Goal: Entertainment & Leisure: Consume media (video, audio)

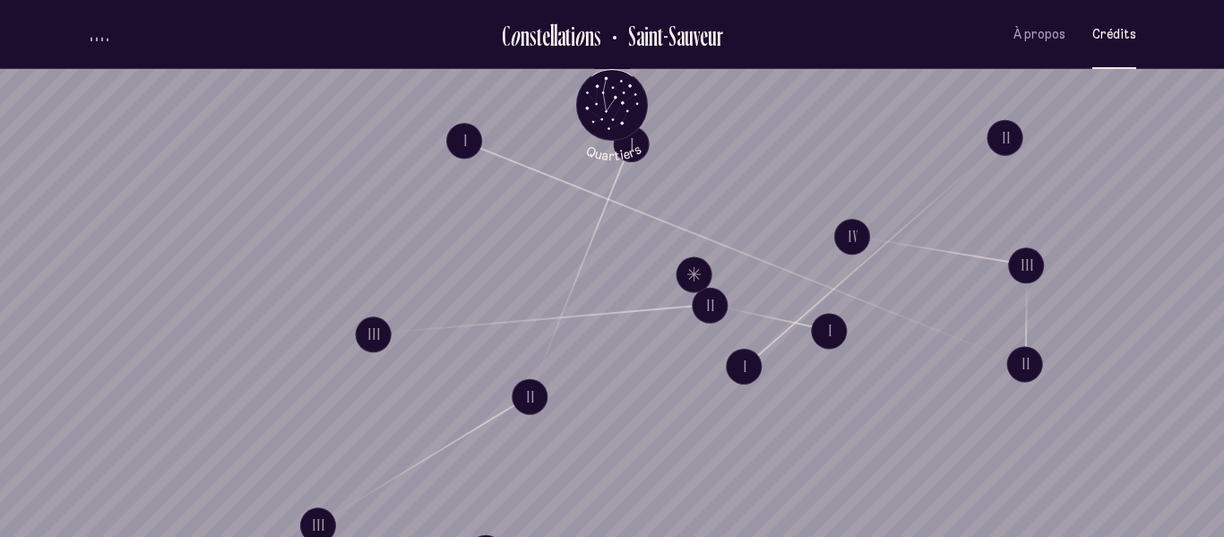
click at [1115, 38] on span "Crédits" at bounding box center [1114, 34] width 44 height 15
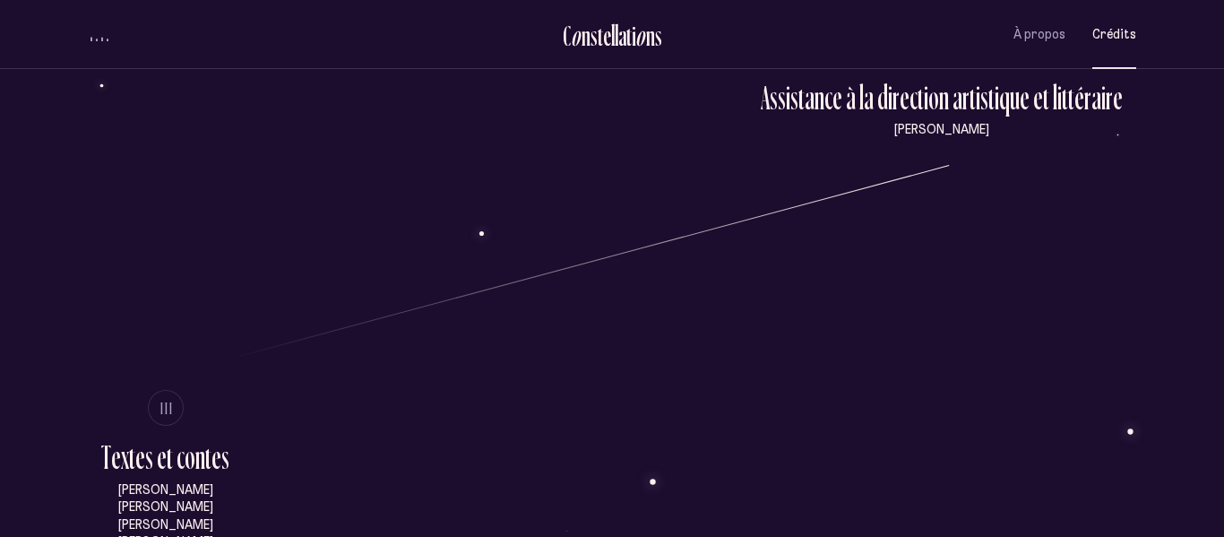
scroll to position [660, 0]
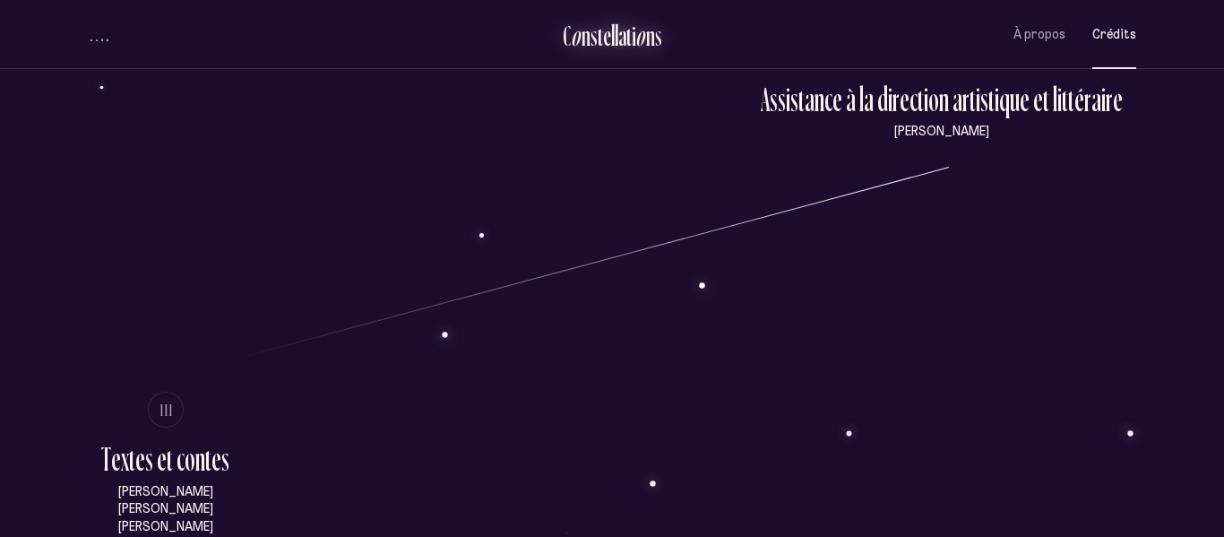
click at [588, 39] on div "n" at bounding box center [586, 36] width 9 height 30
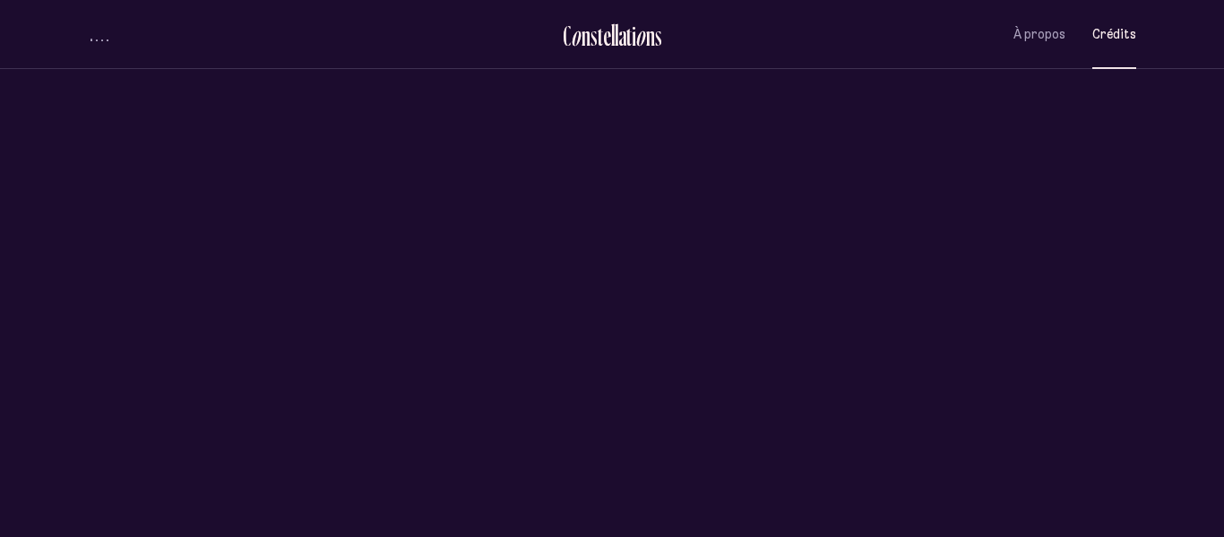
scroll to position [0, 0]
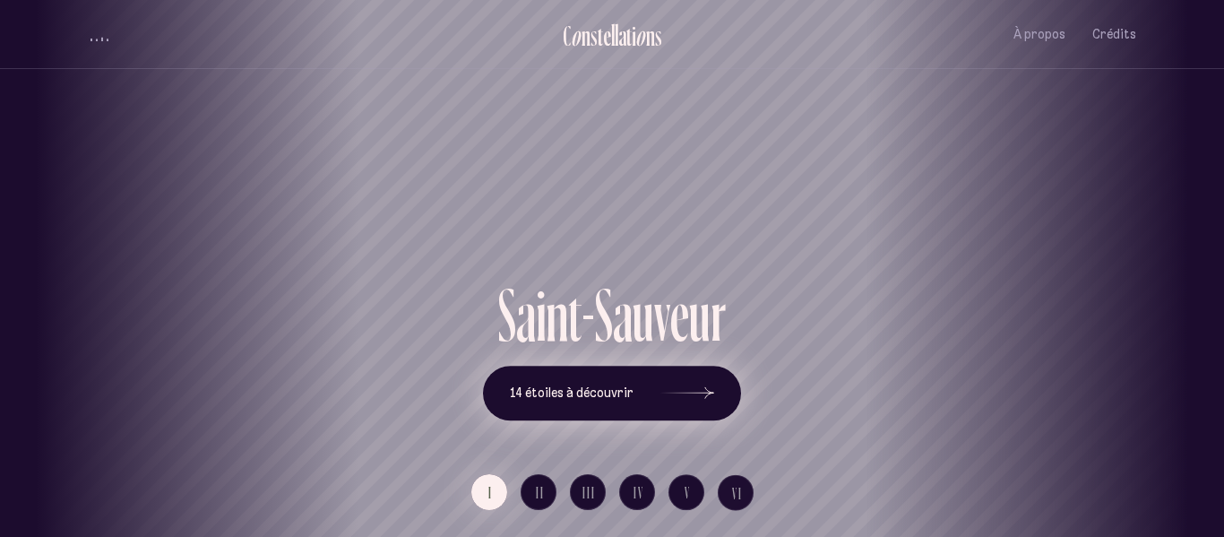
click at [613, 390] on span "14 étoiles à découvrir" at bounding box center [572, 392] width 124 height 15
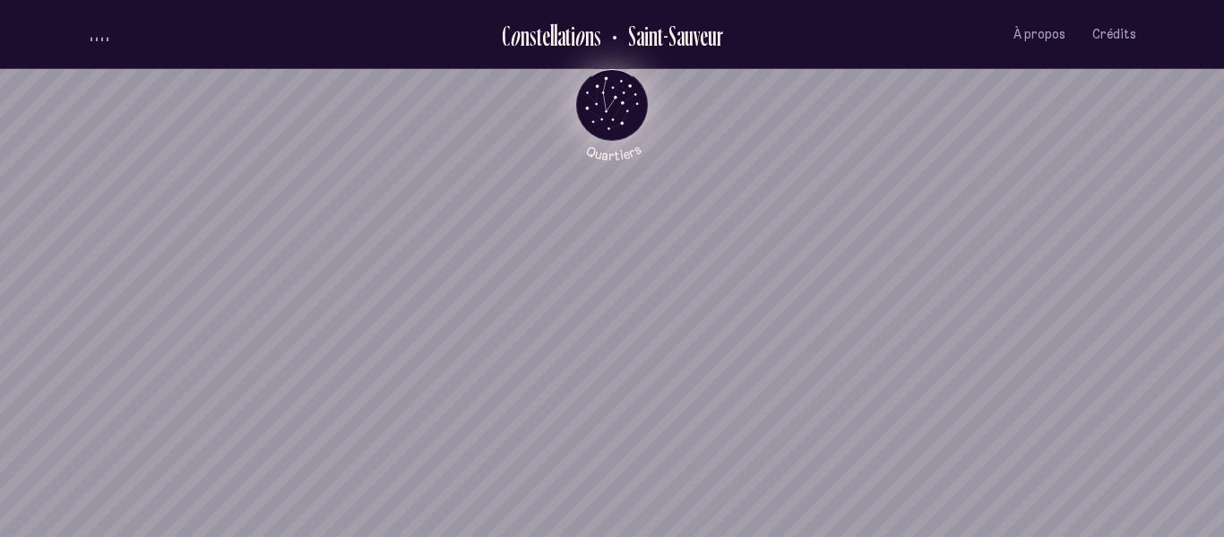
click at [625, 116] on icon "Quartiers" at bounding box center [612, 134] width 105 height 55
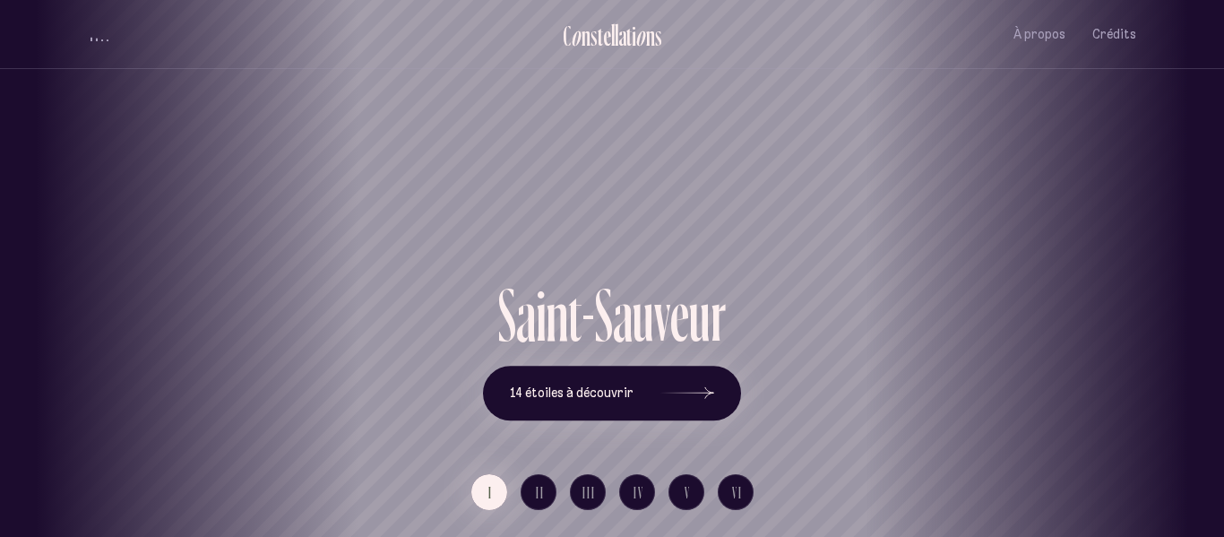
click at [560, 114] on button "Quartiers" at bounding box center [612, 160] width 105 height 92
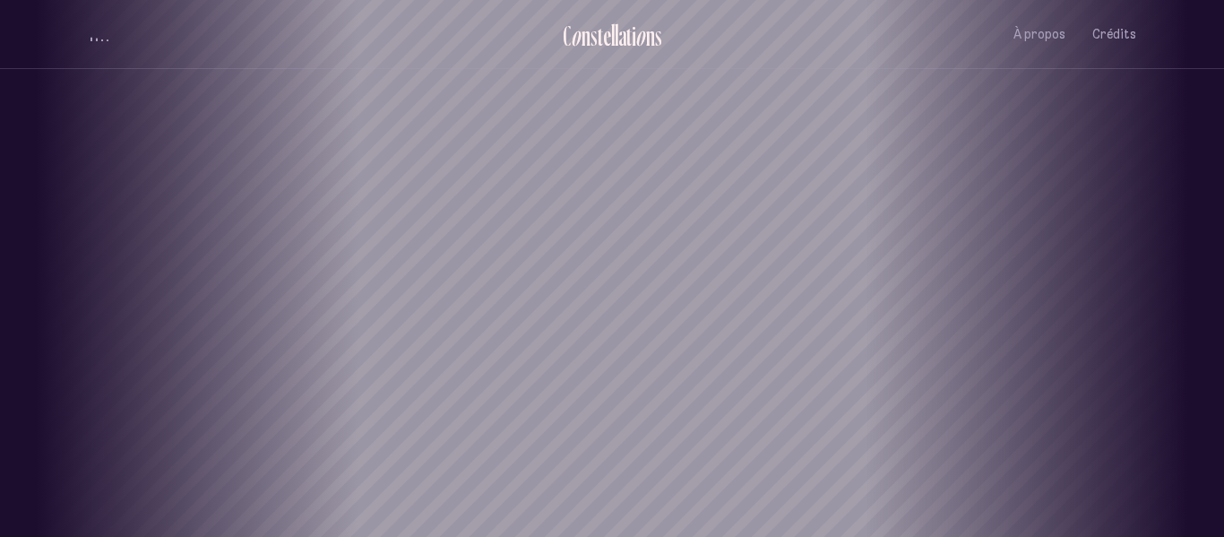
drag, startPoint x: 532, startPoint y: 488, endPoint x: 750, endPoint y: 223, distance: 343.2
click at [750, 223] on div "[GEOGRAPHIC_DATA] [GEOGRAPHIC_DATA] [GEOGRAPHIC_DATA][PERSON_NAME][GEOGRAPHIC_D…" at bounding box center [612, 268] width 1224 height 537
drag, startPoint x: 738, startPoint y: 218, endPoint x: 589, endPoint y: 405, distance: 239.2
click at [589, 405] on div "[GEOGRAPHIC_DATA] [GEOGRAPHIC_DATA] [GEOGRAPHIC_DATA][PERSON_NAME][GEOGRAPHIC_D…" at bounding box center [612, 268] width 1224 height 537
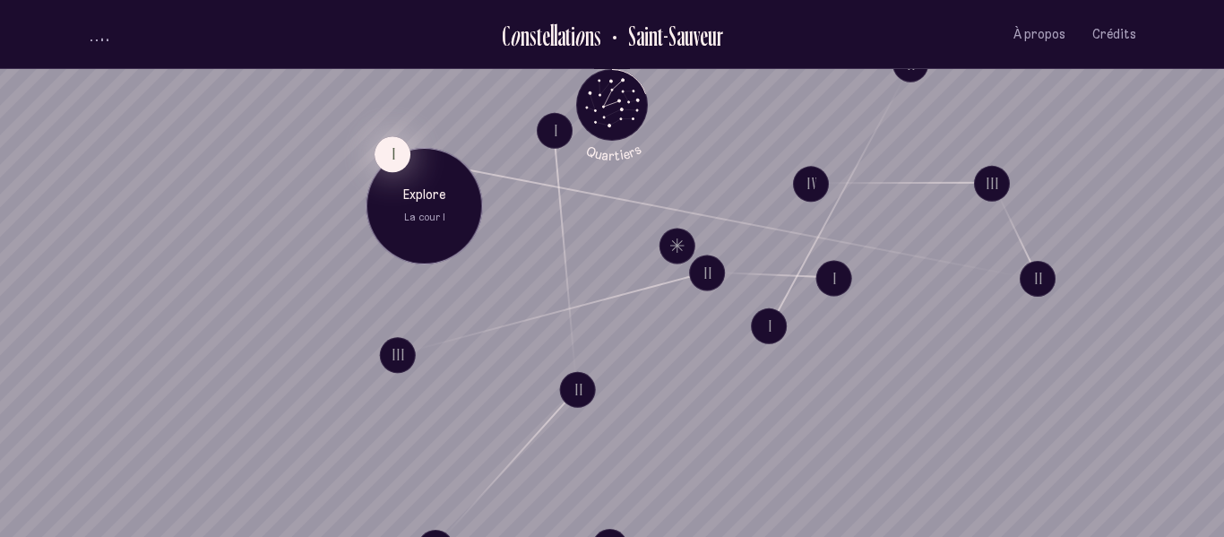
click at [392, 140] on button "I" at bounding box center [393, 154] width 36 height 36
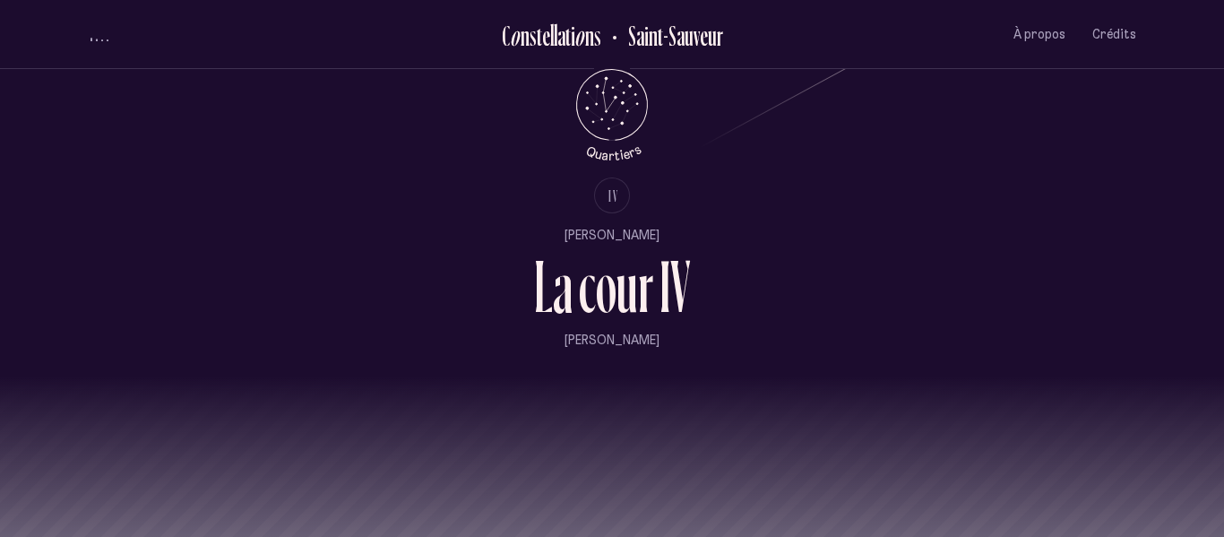
scroll to position [1980, 0]
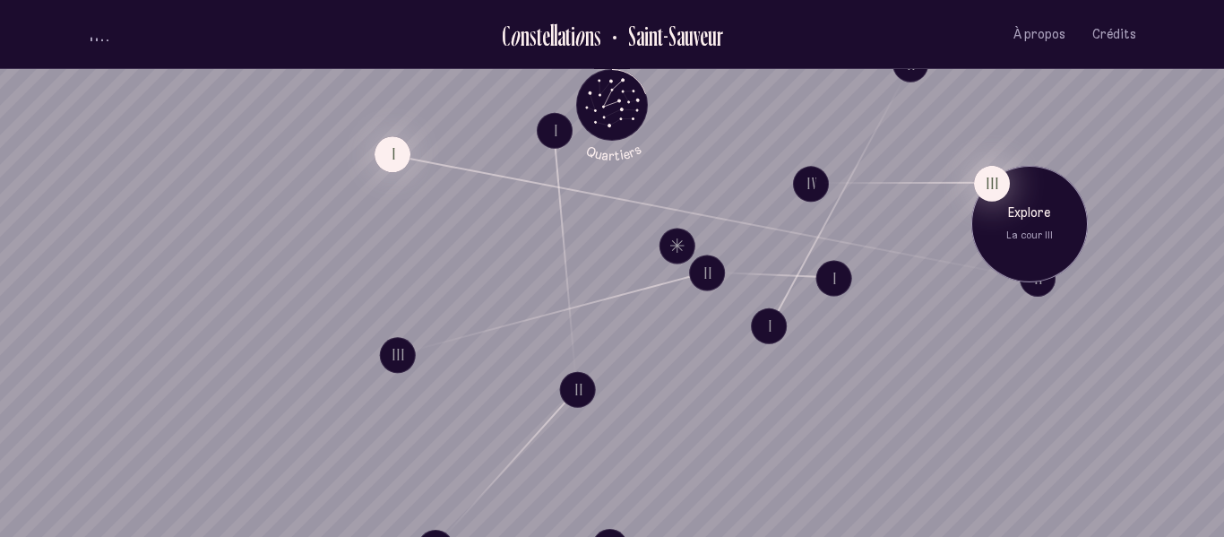
click at [979, 190] on button "III" at bounding box center [992, 183] width 36 height 36
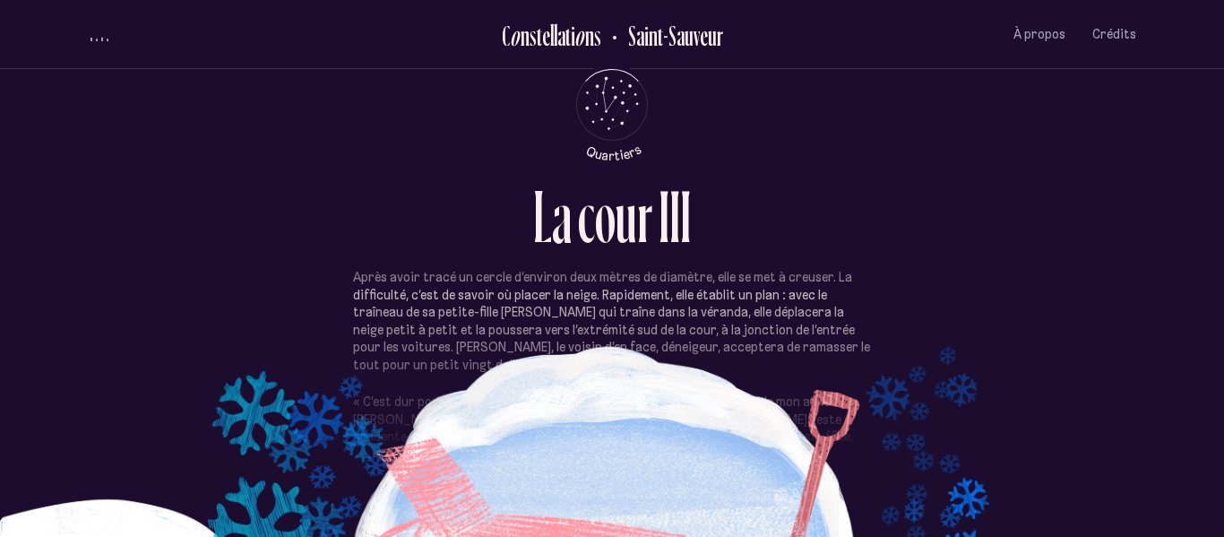
scroll to position [183, 0]
click at [515, 49] on div "o" at bounding box center [515, 36] width 11 height 30
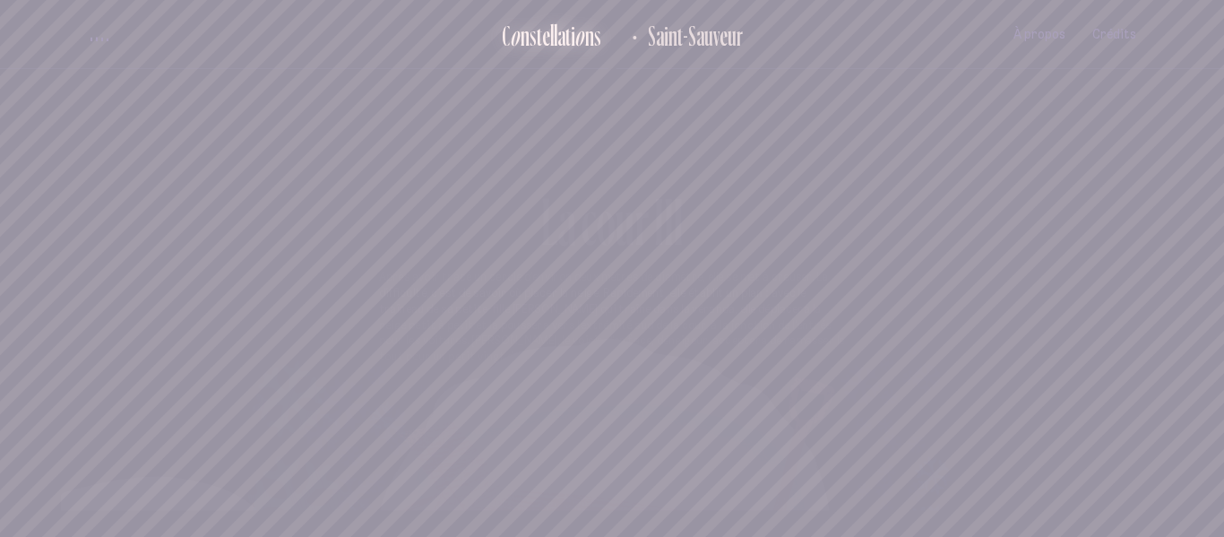
click at [515, 49] on div "o" at bounding box center [515, 36] width 11 height 30
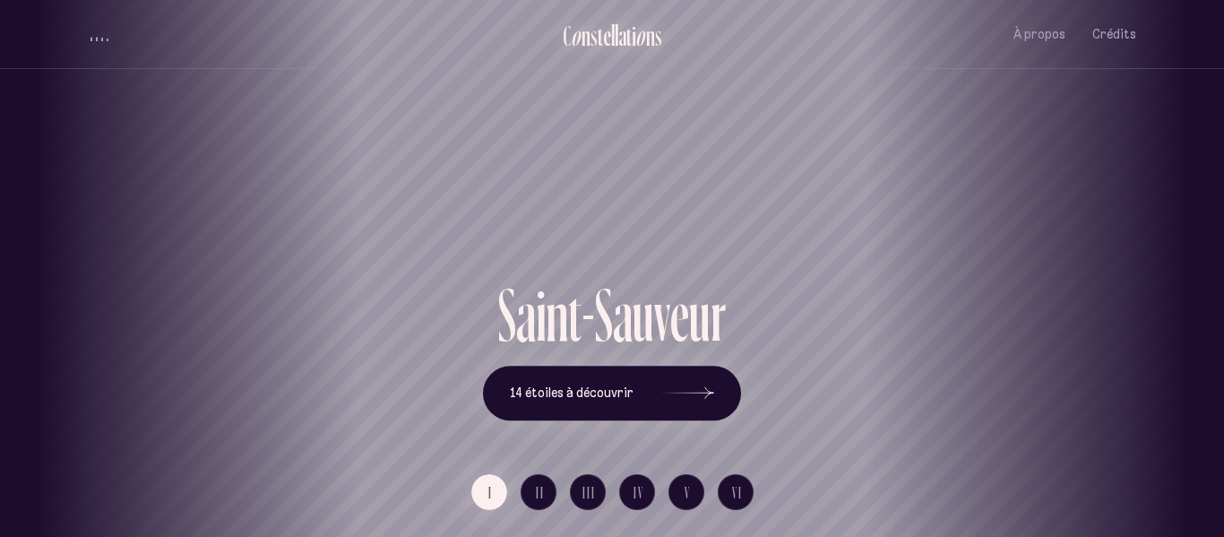
click at [591, 50] on div "s" at bounding box center [594, 36] width 7 height 30
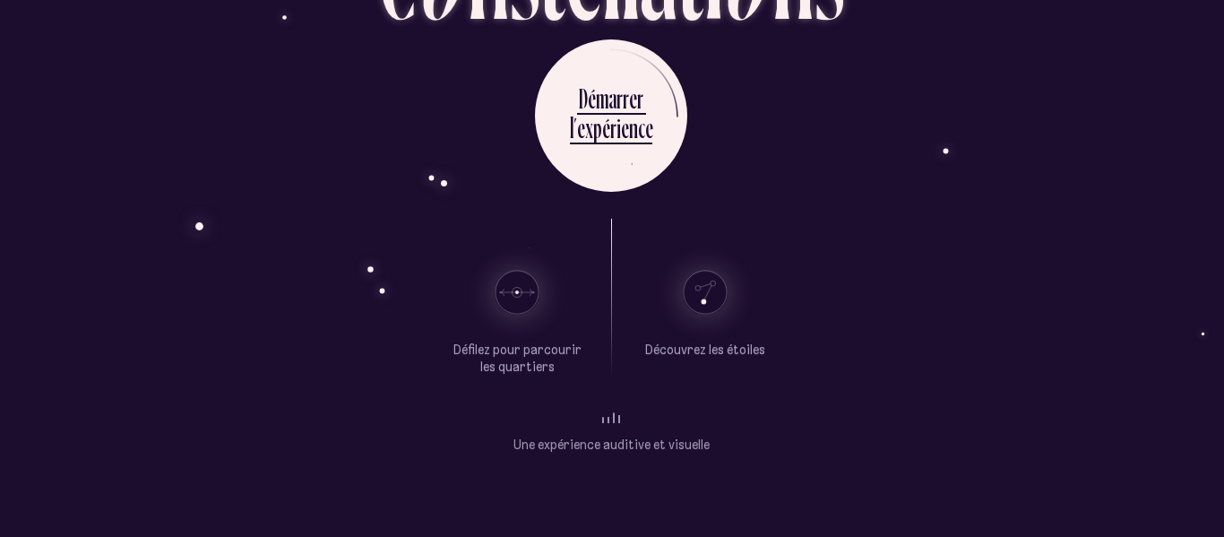
scroll to position [134, 1]
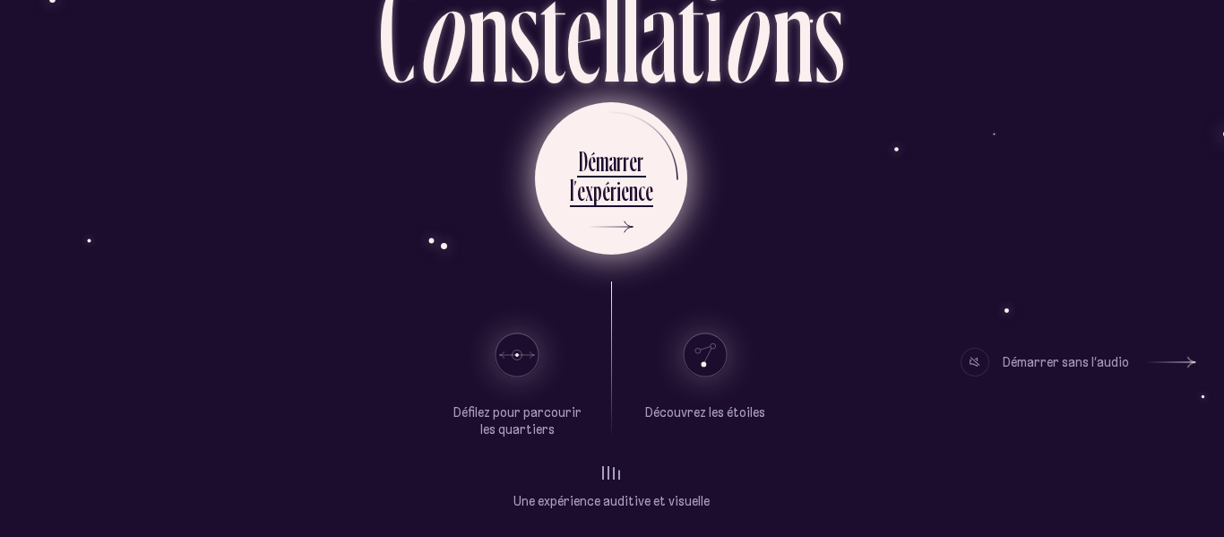
click at [612, 160] on div "a" at bounding box center [612, 160] width 8 height 35
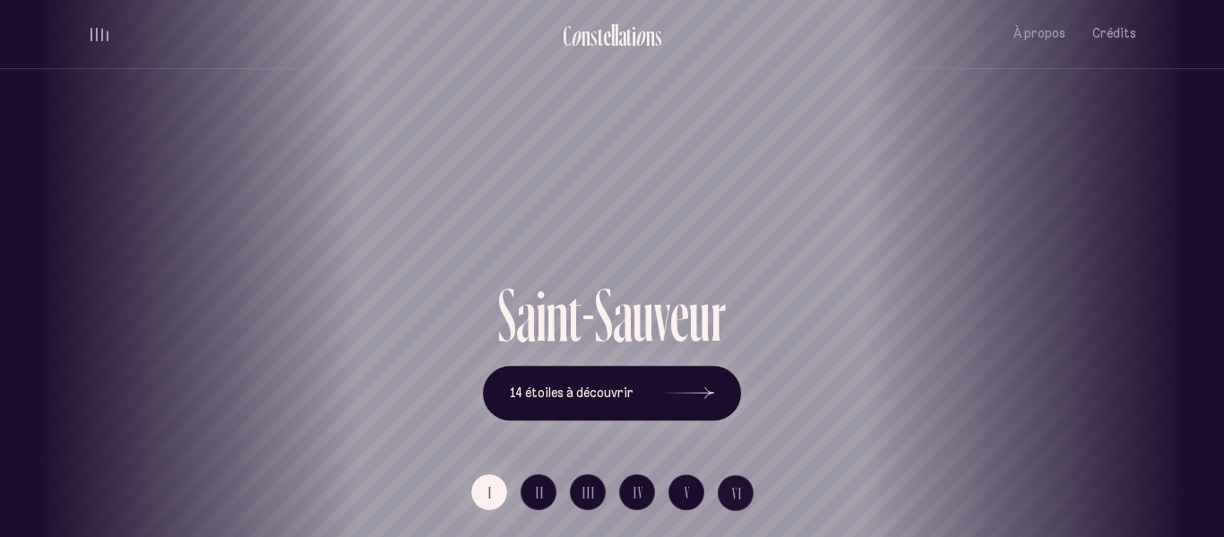
click at [569, 401] on div "[GEOGRAPHIC_DATA] [GEOGRAPHIC_DATA] [GEOGRAPHIC_DATA][PERSON_NAME][GEOGRAPHIC_D…" at bounding box center [612, 268] width 1224 height 537
click at [677, 388] on icon at bounding box center [687, 393] width 54 height 134
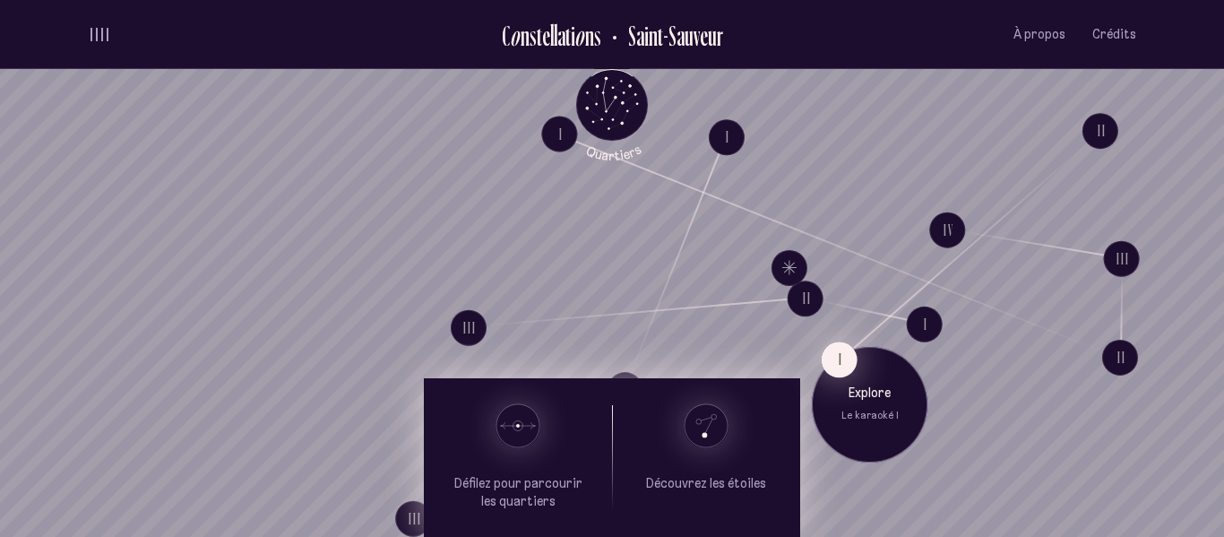
click at [839, 358] on button "I" at bounding box center [840, 359] width 36 height 36
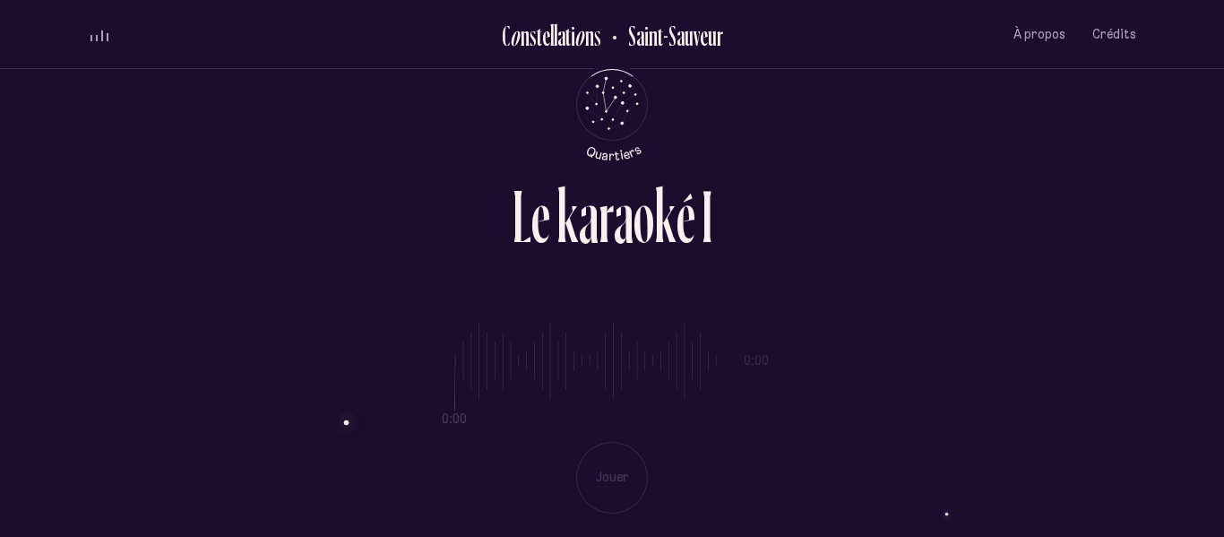
click at [593, 479] on div "0:00 0:00 Jouer" at bounding box center [612, 404] width 1048 height 220
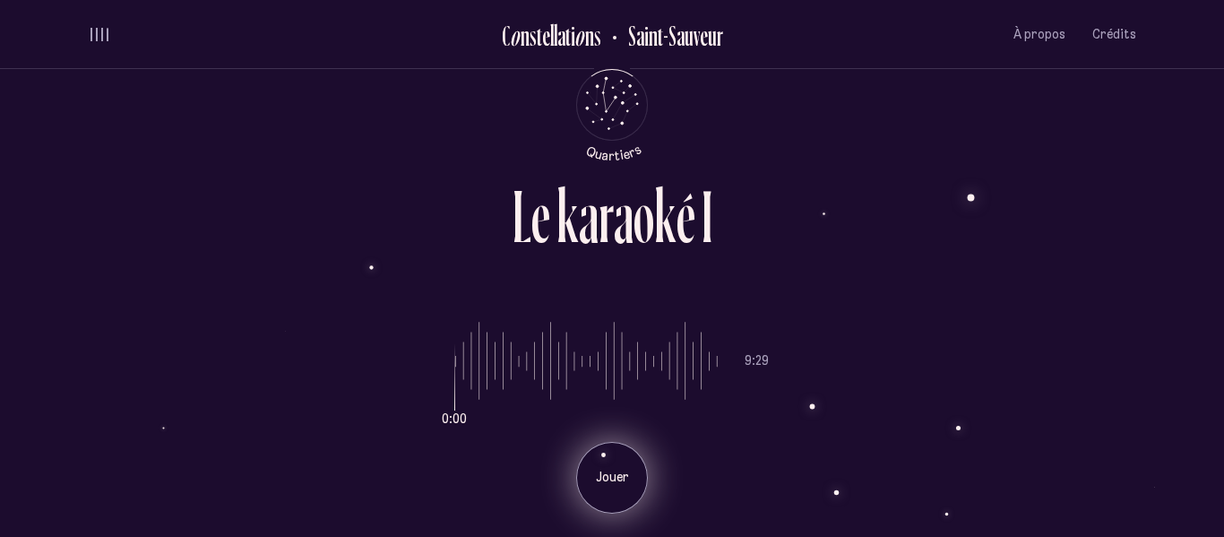
click at [595, 476] on p "Jouer" at bounding box center [612, 478] width 45 height 18
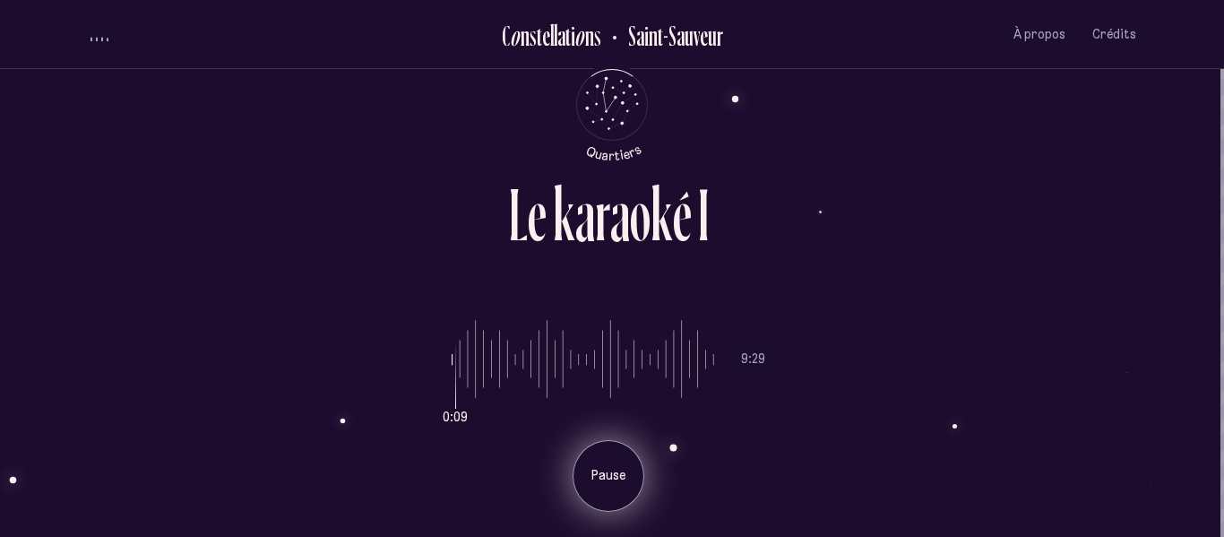
scroll to position [0, 4]
drag, startPoint x: 420, startPoint y: 310, endPoint x: 878, endPoint y: 407, distance: 468.0
click at [878, 407] on div "0:16 9:29 Pause" at bounding box center [608, 404] width 1048 height 220
click at [878, 407] on div "0:17 9:29 Pause" at bounding box center [608, 404] width 1048 height 220
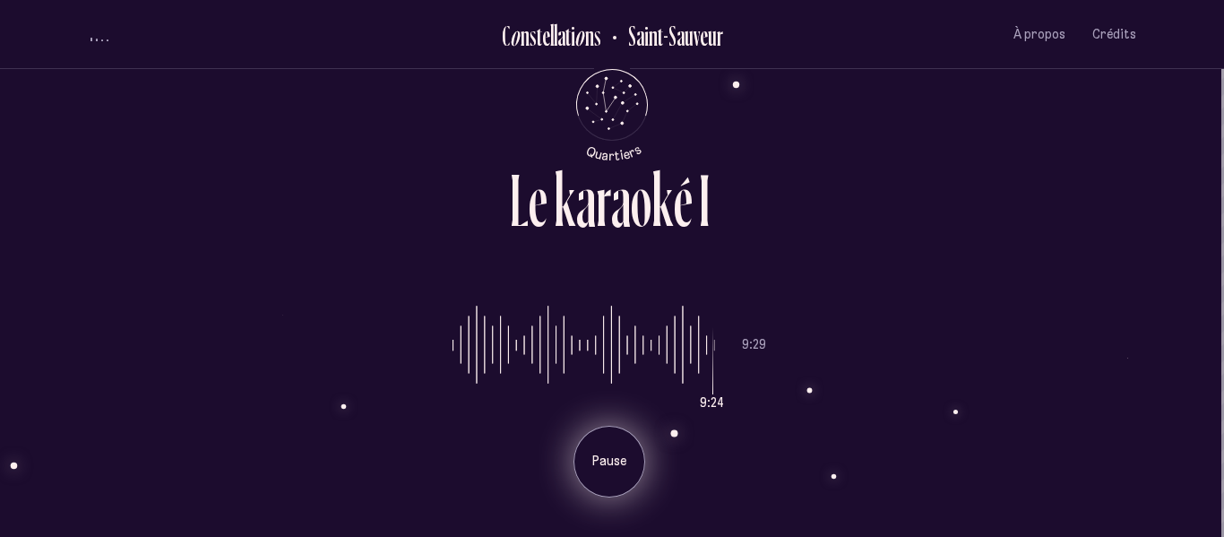
scroll to position [0, 3]
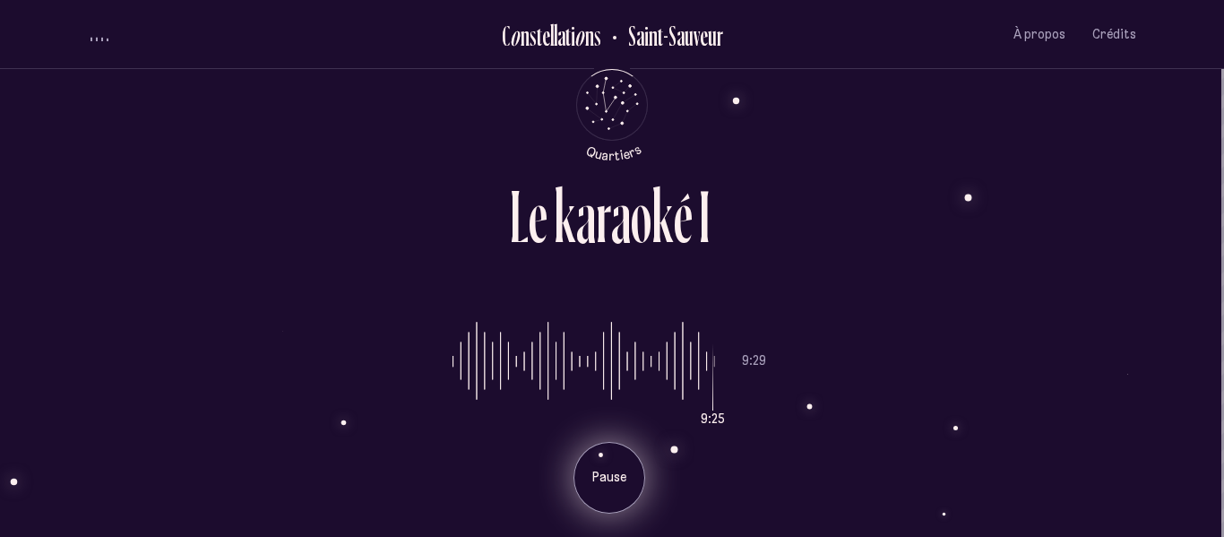
click at [590, 454] on div "Pause" at bounding box center [610, 478] width 72 height 72
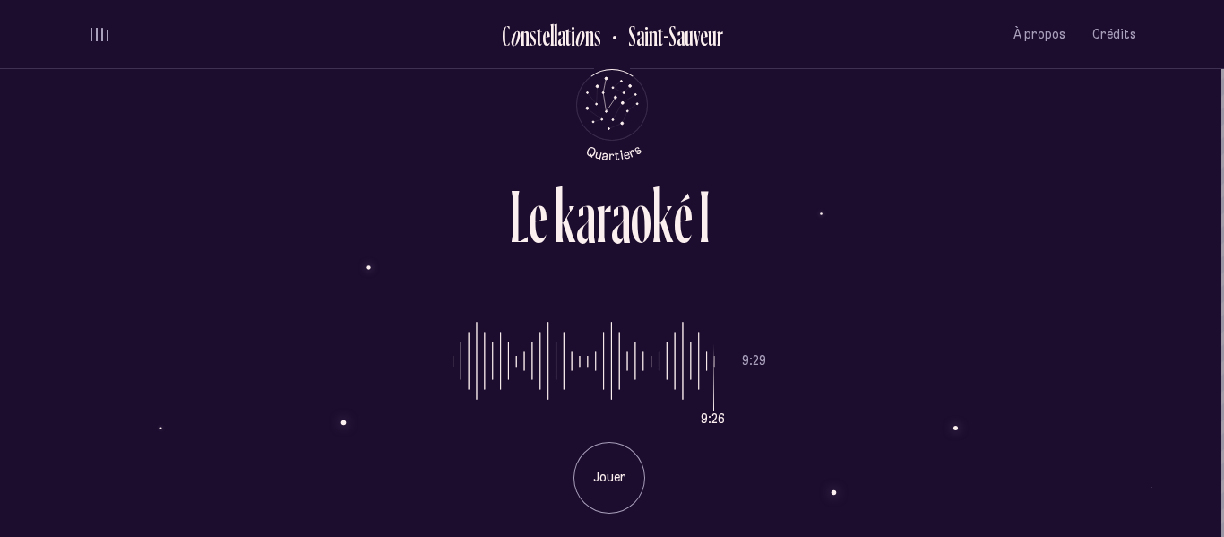
click at [107, 30] on div "volume audio" at bounding box center [100, 34] width 18 height 13
